Goal: Check status: Check status

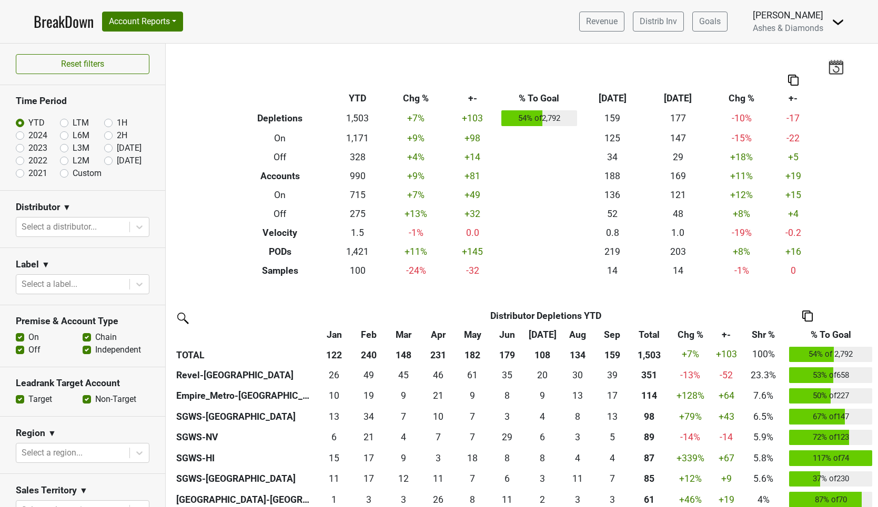
drag, startPoint x: 109, startPoint y: 161, endPoint x: 123, endPoint y: 178, distance: 21.3
click at [117, 161] on label "[DATE]" at bounding box center [129, 161] width 25 height 13
click at [109, 161] on input "[DATE]" at bounding box center [125, 160] width 42 height 11
radio input "true"
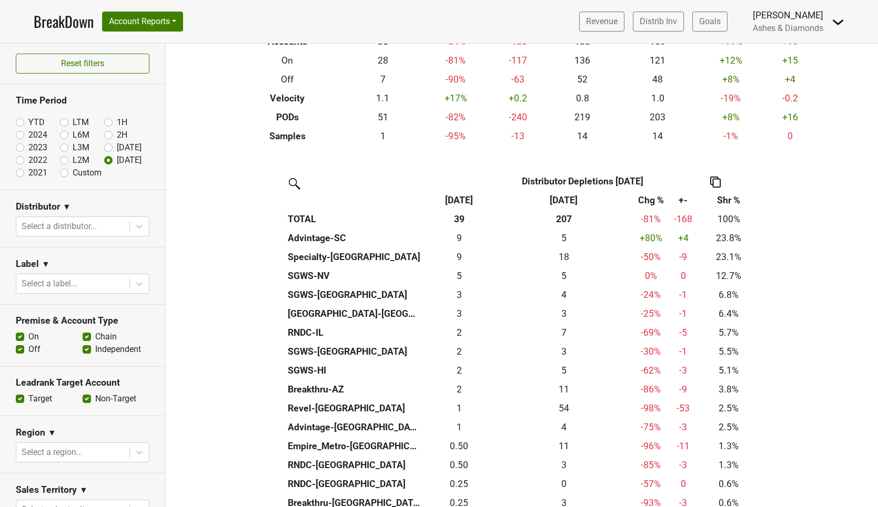
scroll to position [133, 0]
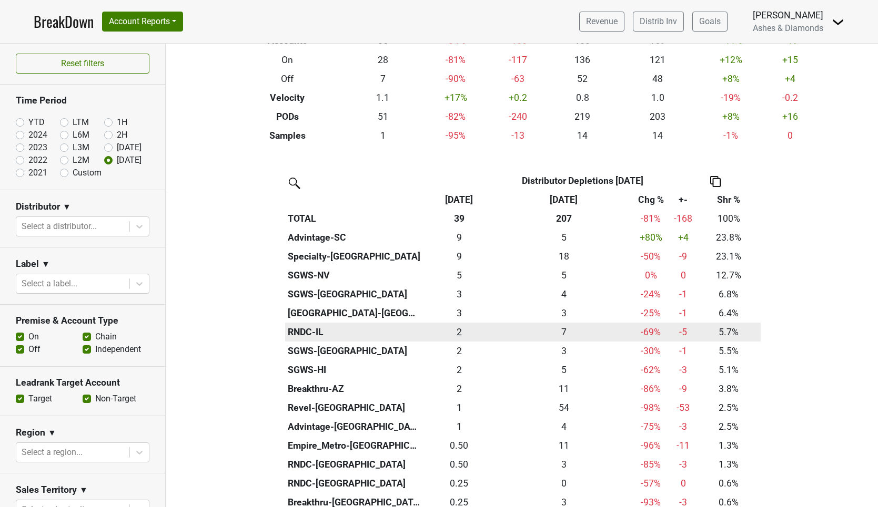
click at [463, 327] on div "2.25 2" at bounding box center [459, 333] width 68 height 14
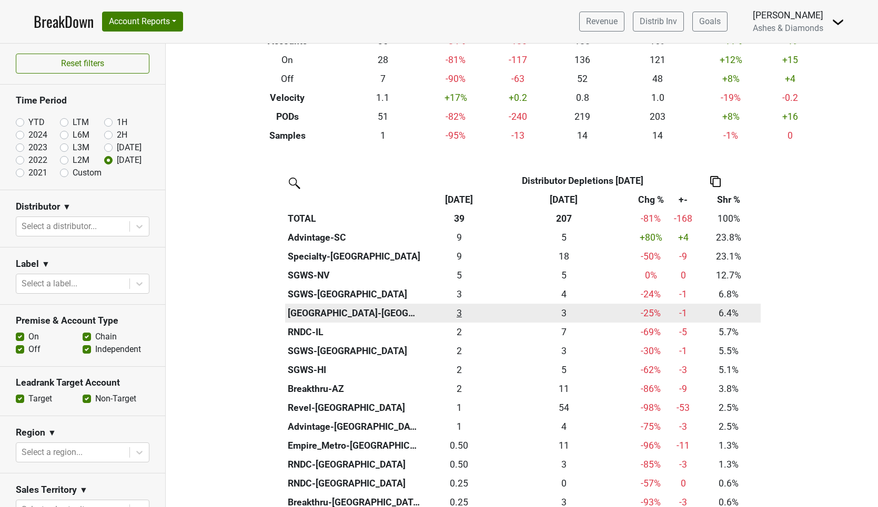
click at [459, 307] on div "2.5 3" at bounding box center [459, 314] width 68 height 14
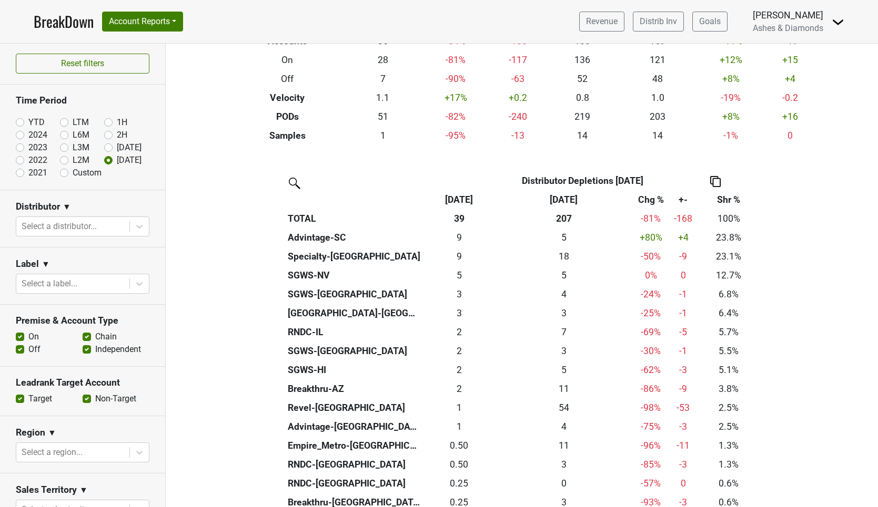
click at [72, 19] on link "BreakDown" at bounding box center [64, 22] width 60 height 22
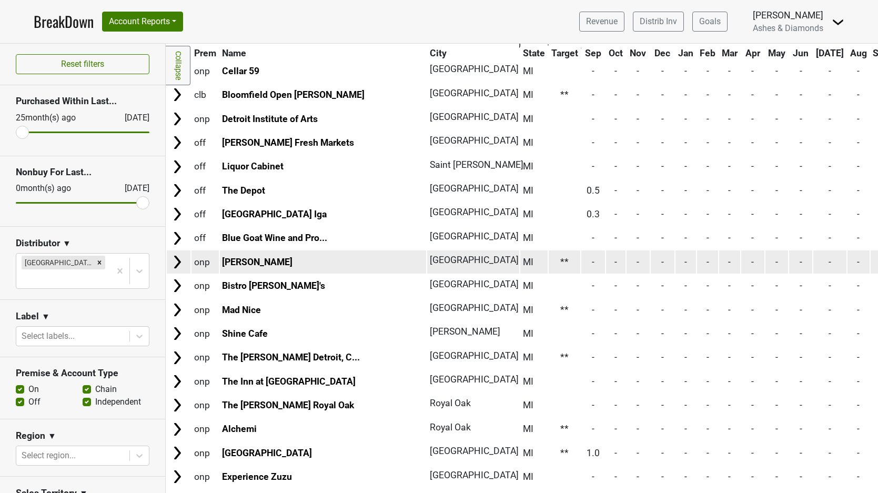
scroll to position [1418, 0]
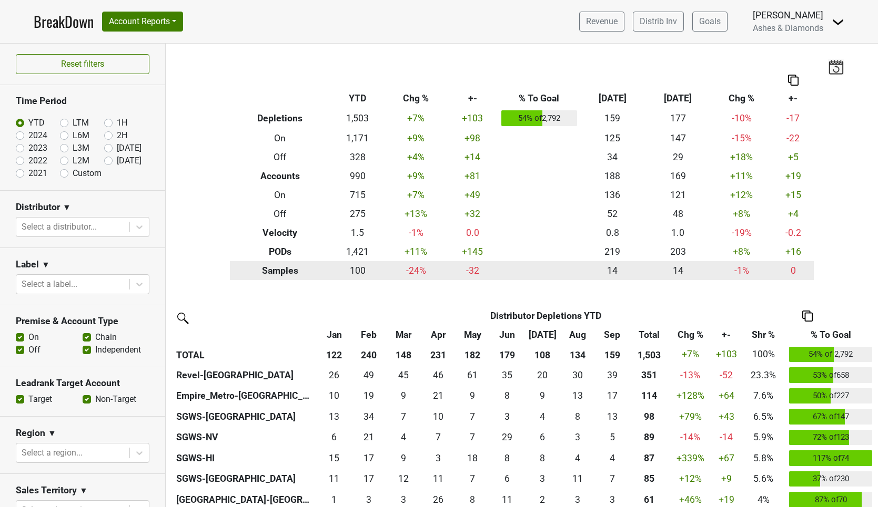
click at [351, 266] on td "100" at bounding box center [357, 270] width 55 height 19
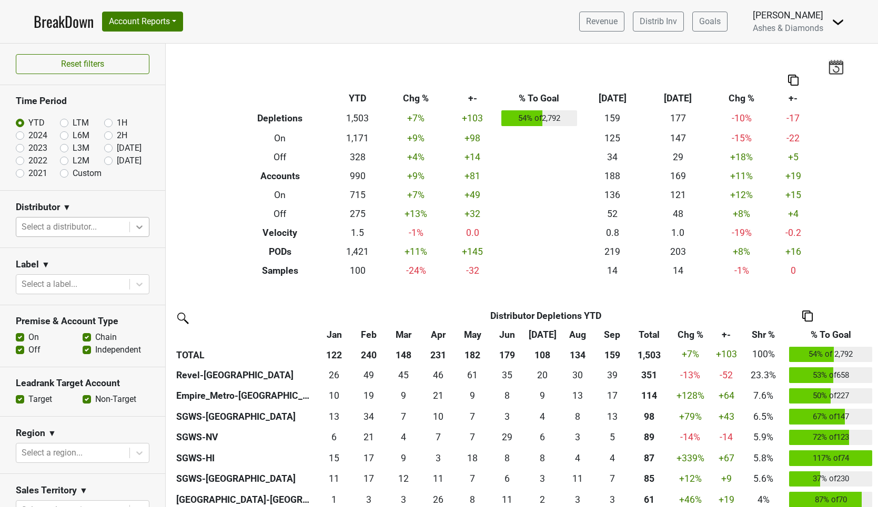
click at [141, 230] on icon at bounding box center [139, 227] width 11 height 11
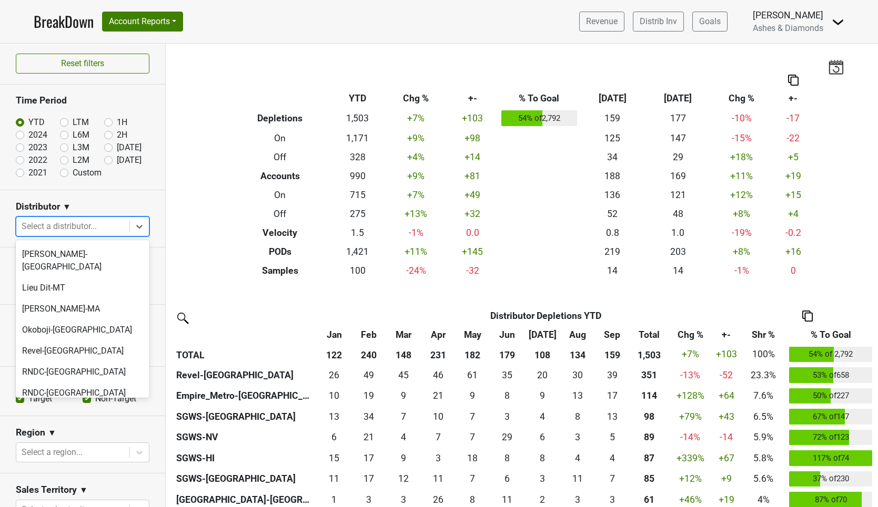
scroll to position [436, 0]
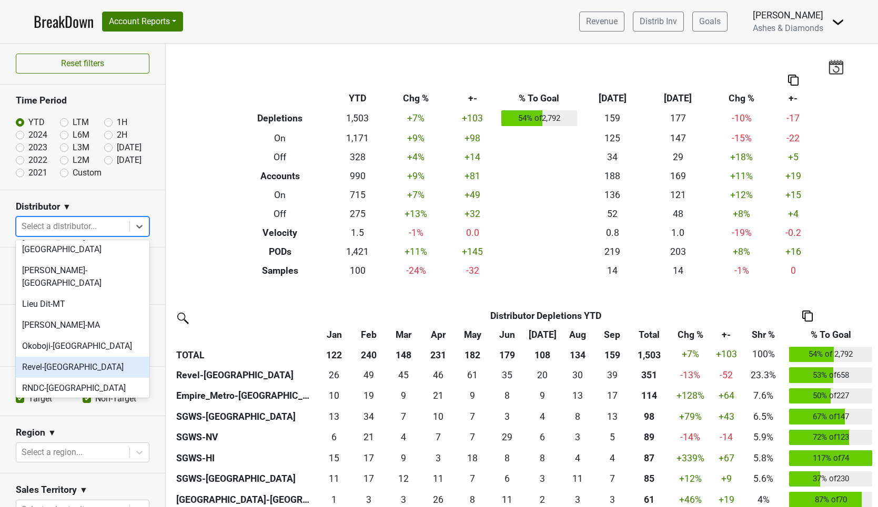
click at [90, 357] on div "Revel-CA" at bounding box center [83, 367] width 134 height 21
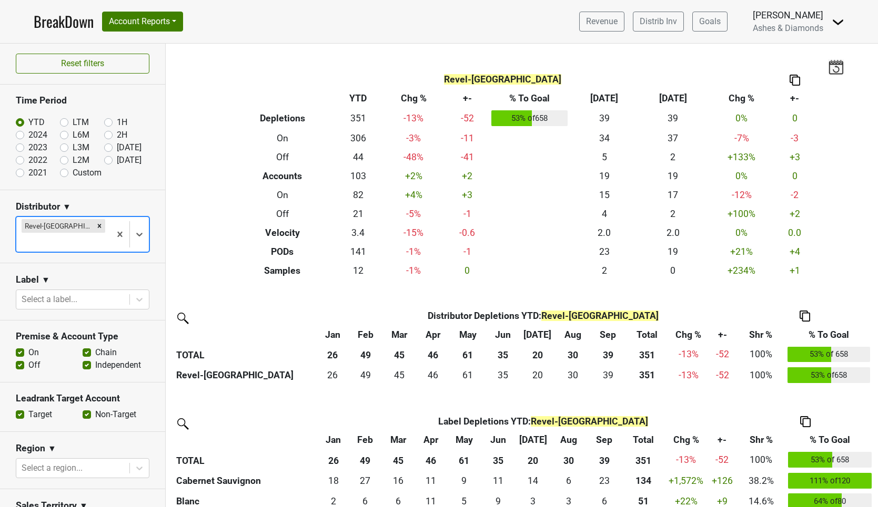
scroll to position [0, 0]
click at [117, 160] on label "[DATE]" at bounding box center [129, 160] width 25 height 13
click at [108, 160] on input "[DATE]" at bounding box center [125, 159] width 42 height 11
radio input "true"
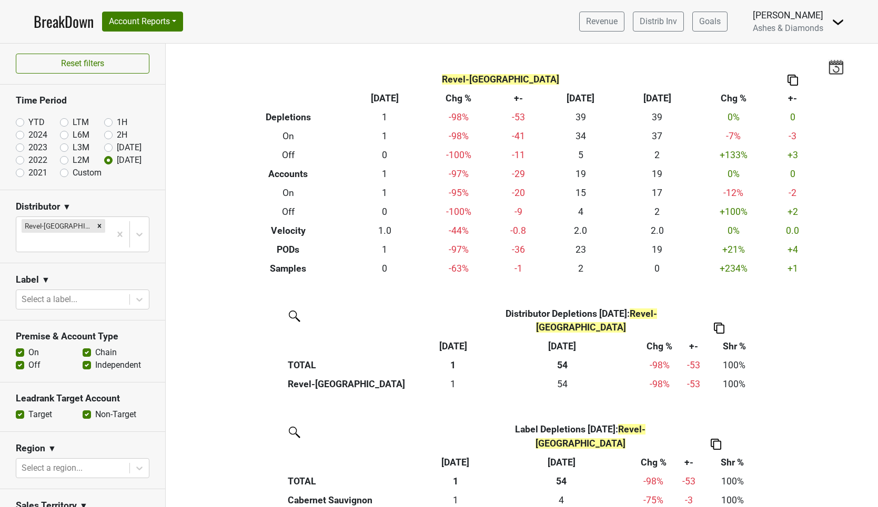
scroll to position [11, 0]
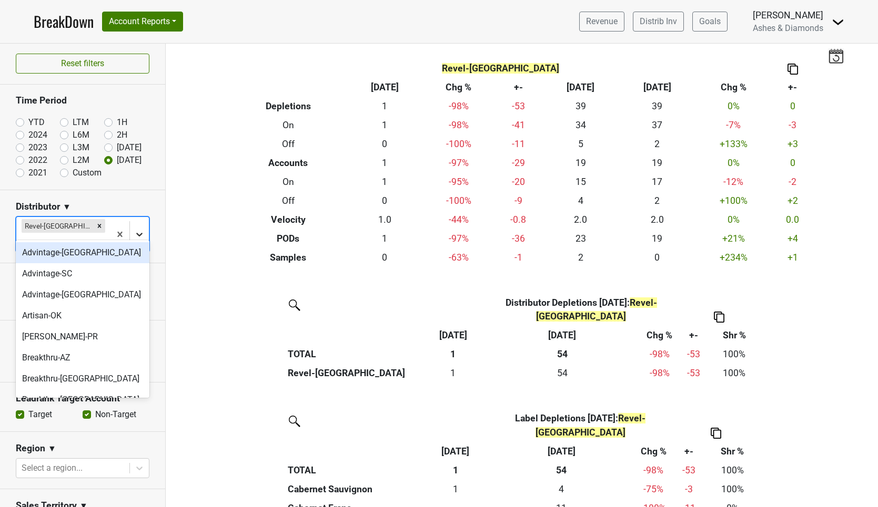
click at [140, 229] on icon at bounding box center [139, 234] width 11 height 11
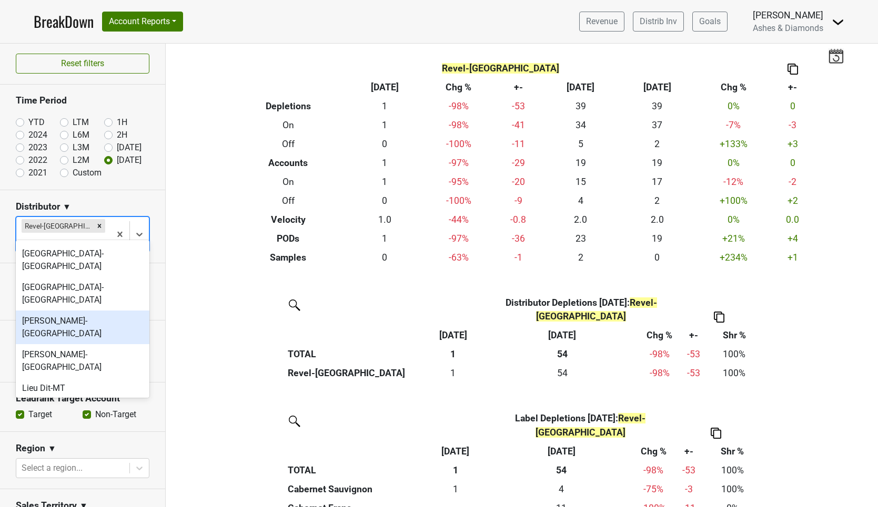
scroll to position [352, 0]
click at [96, 225] on icon "Remove Revel-CA" at bounding box center [99, 225] width 7 height 7
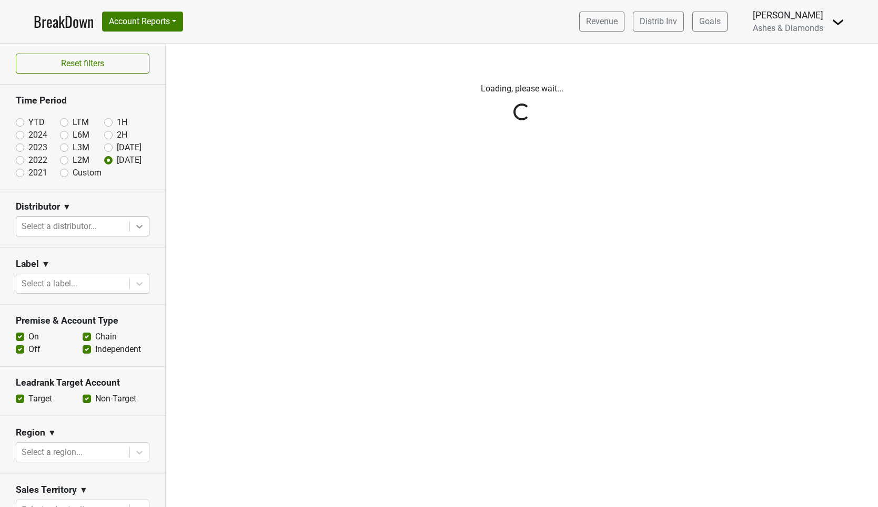
click at [141, 227] on div "Reset filters Time Period YTD LTM 1H 2024 L6M 2H 2023 L3M Sep '25 2022 L2M Oct …" at bounding box center [83, 276] width 166 height 464
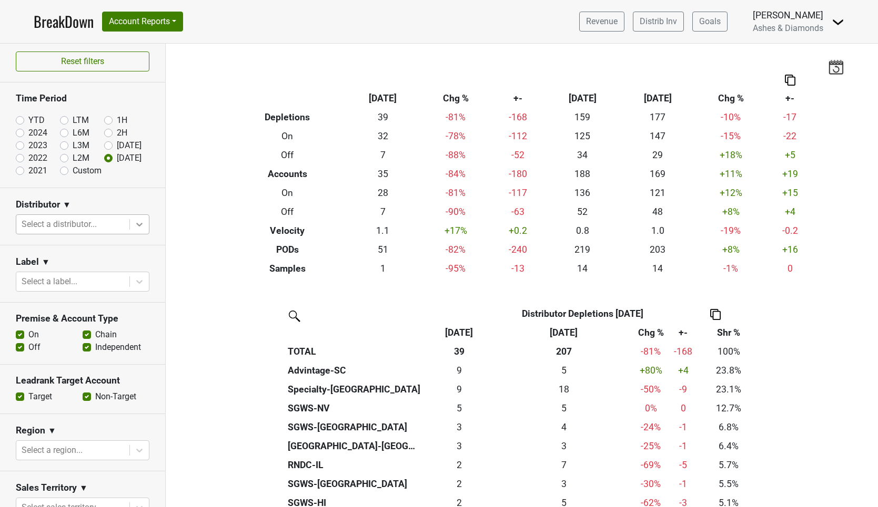
click at [139, 225] on icon at bounding box center [139, 225] width 6 height 4
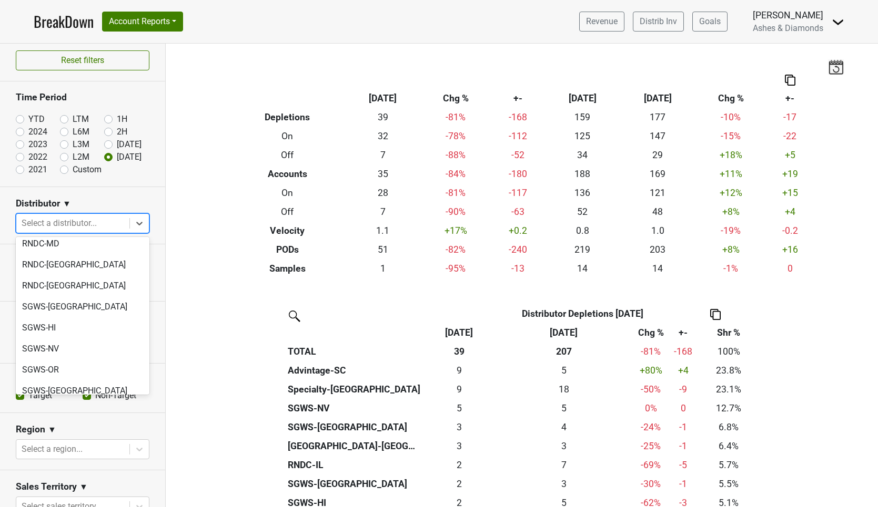
scroll to position [664, 0]
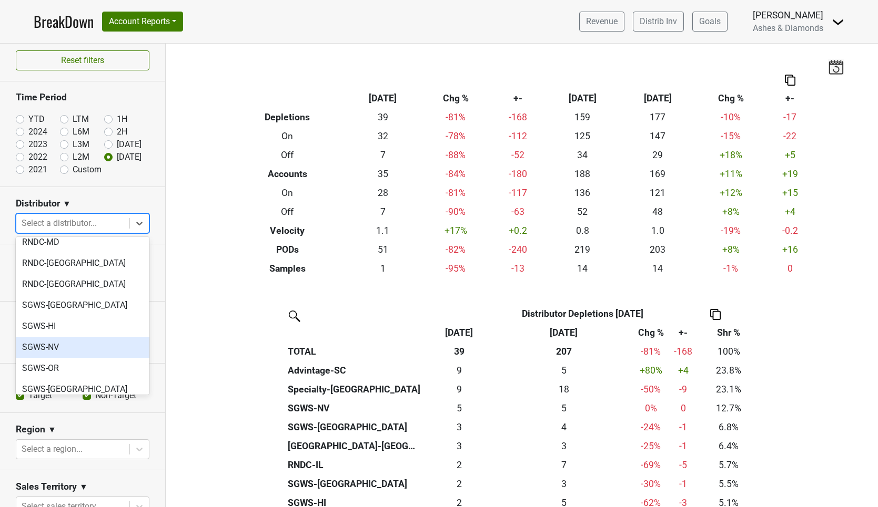
click at [72, 337] on div "SGWS-NV" at bounding box center [83, 347] width 134 height 21
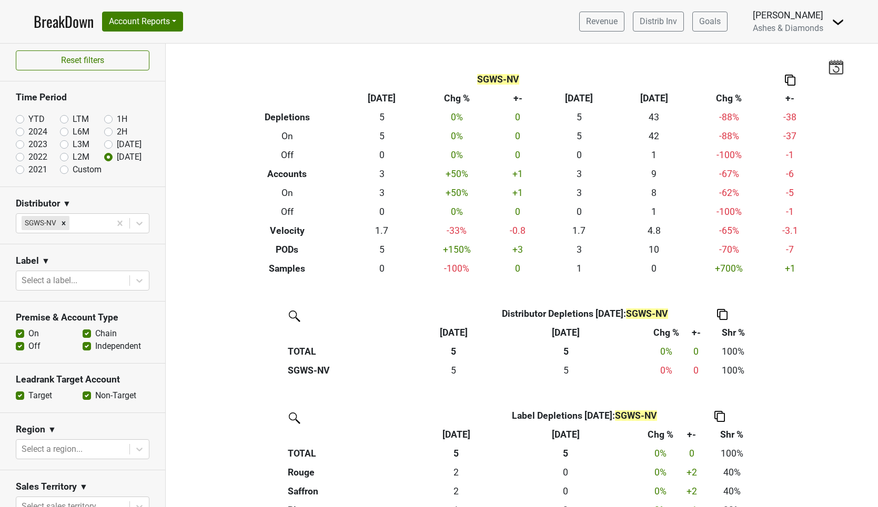
click at [64, 23] on link "BreakDown" at bounding box center [64, 22] width 60 height 22
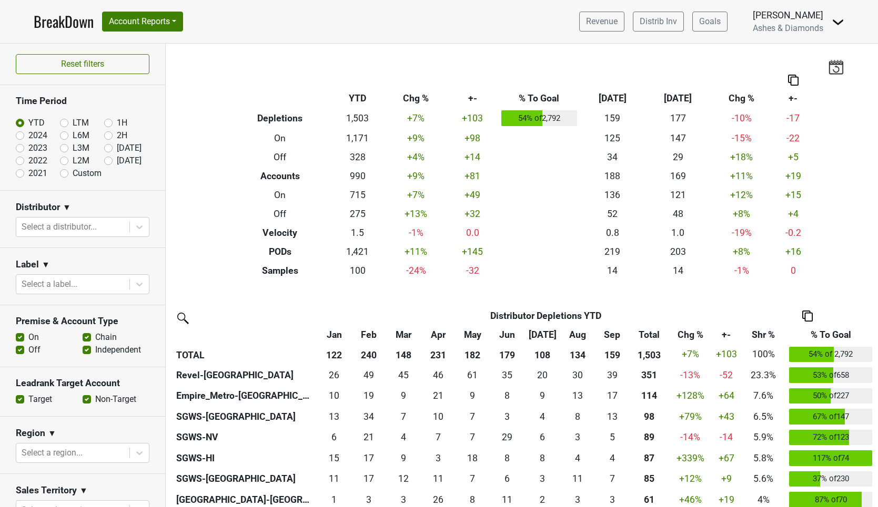
click at [117, 159] on label "[DATE]" at bounding box center [129, 161] width 25 height 13
click at [110, 159] on input "[DATE]" at bounding box center [125, 160] width 42 height 11
radio input "true"
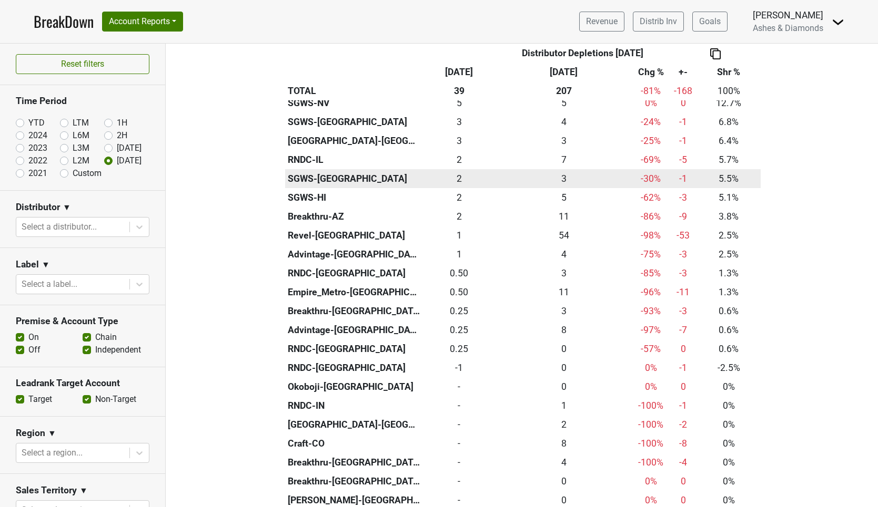
scroll to position [309, 0]
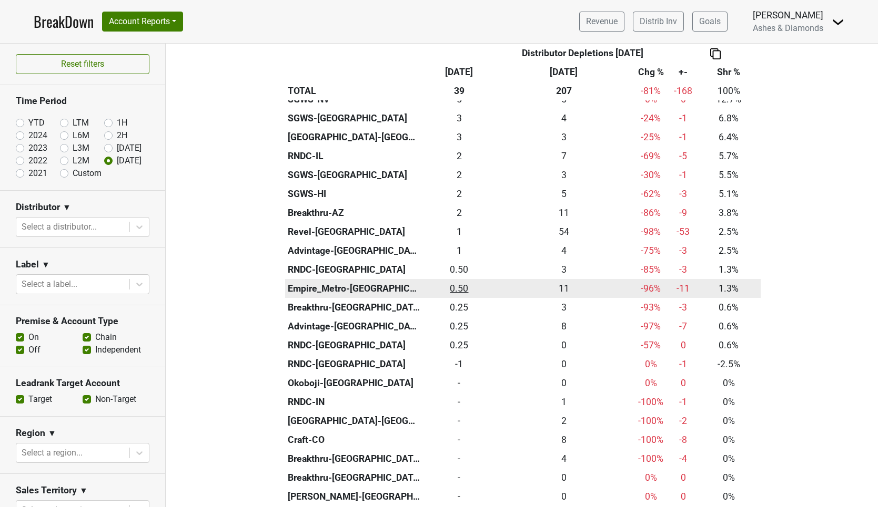
click at [463, 283] on div "0.5 0.50" at bounding box center [459, 289] width 68 height 14
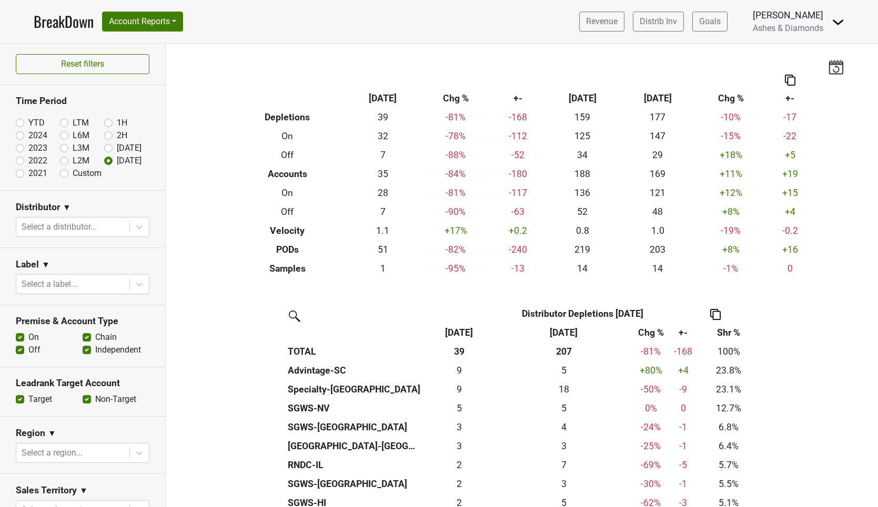
scroll to position [0, 0]
click at [28, 121] on label "YTD" at bounding box center [36, 123] width 16 height 13
click at [19, 121] on input "YTD" at bounding box center [37, 122] width 42 height 11
radio input "true"
